Goal: Navigation & Orientation: Find specific page/section

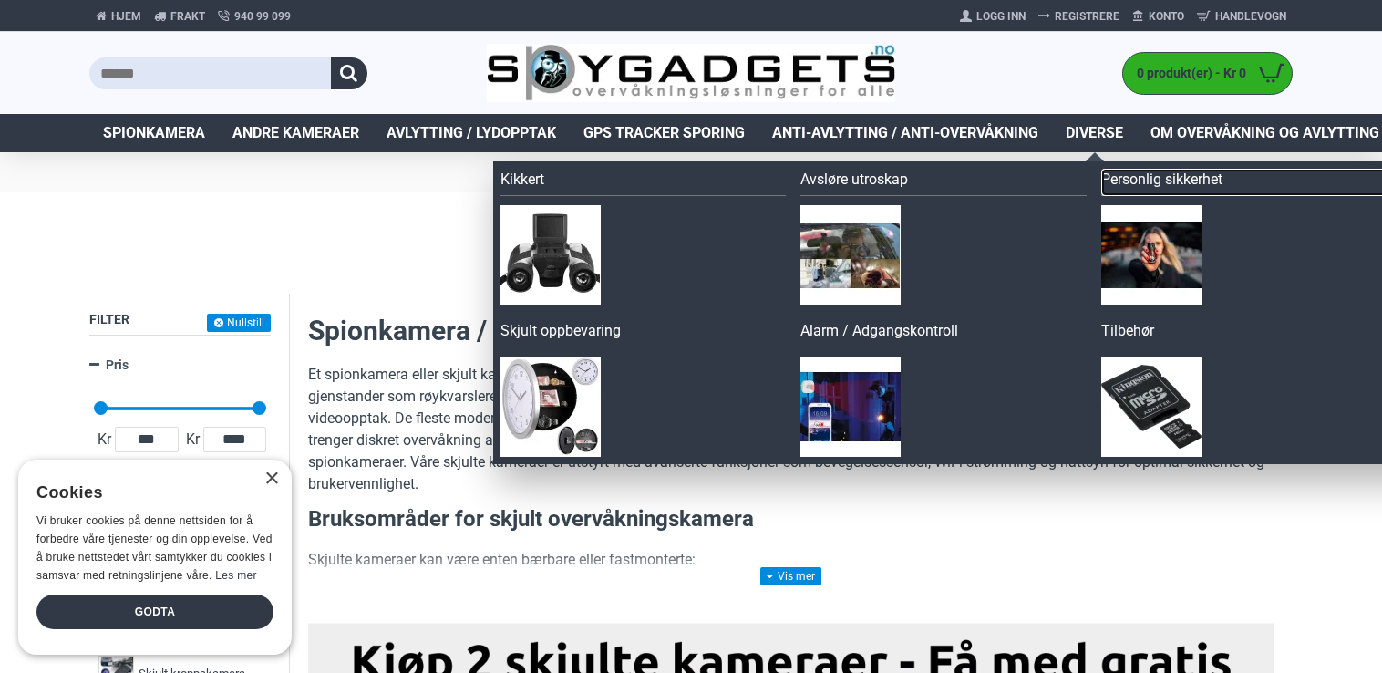
click at [1160, 177] on link "Personlig sikkerhet" at bounding box center [1244, 182] width 286 height 27
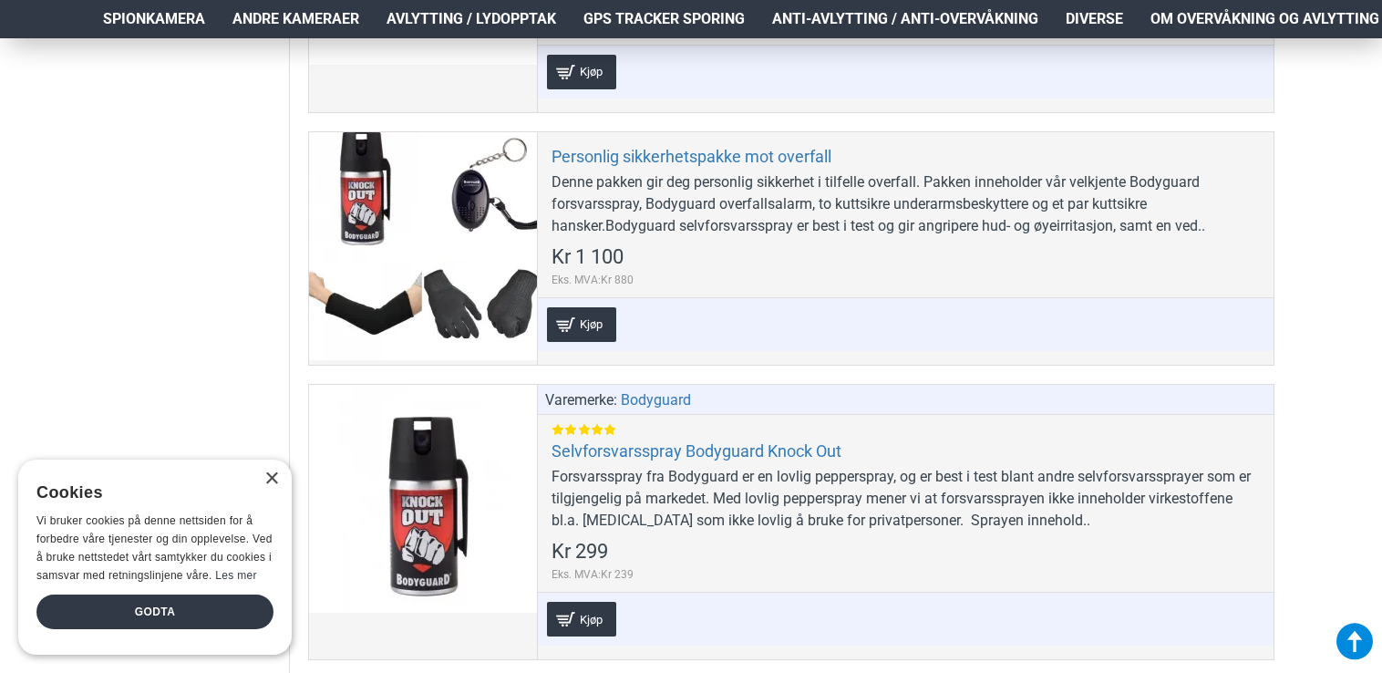
scroll to position [1385, 0]
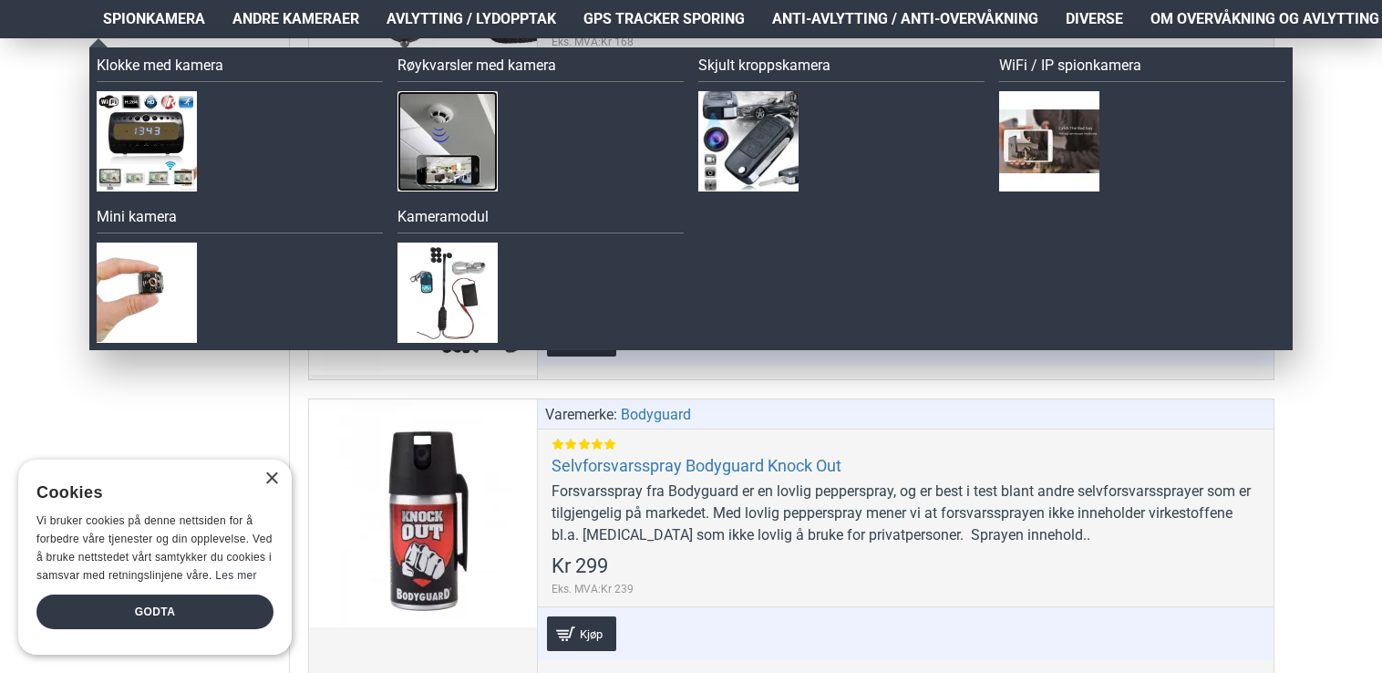
click at [453, 134] on img at bounding box center [447, 141] width 100 height 100
